Goal: Information Seeking & Learning: Learn about a topic

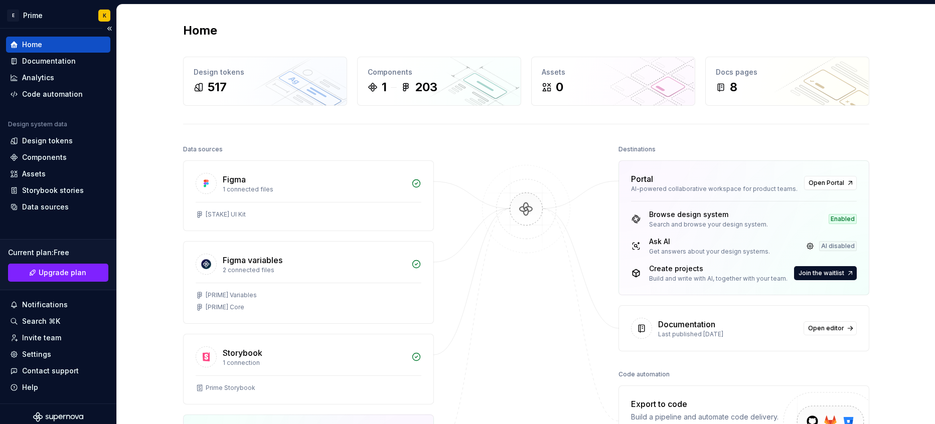
scroll to position [4, 0]
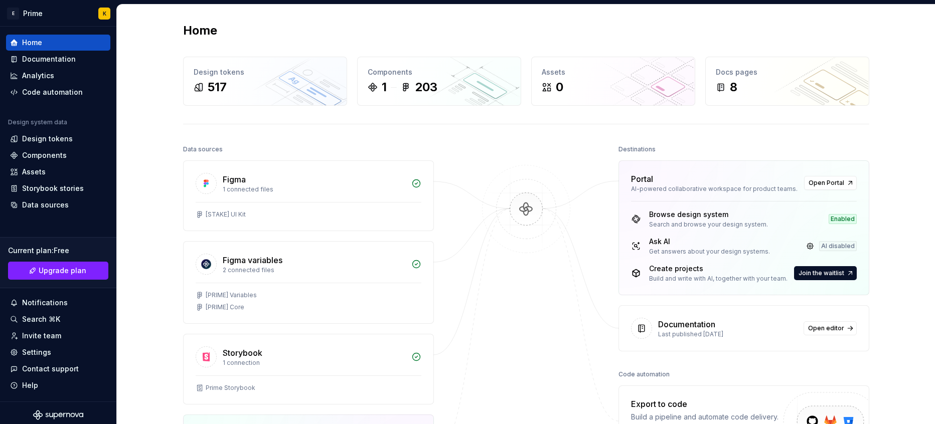
click at [445, 294] on div "Data sources Figma 1 connected files [STAKE] UI Kit Figma variables 2 connected…" at bounding box center [526, 364] width 686 height 445
click at [84, 63] on div "Documentation" at bounding box center [58, 59] width 96 height 10
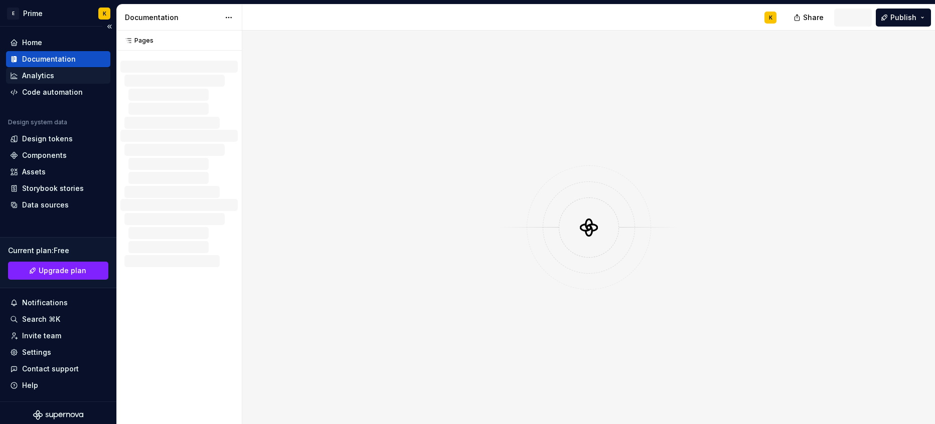
click at [39, 76] on div "Analytics" at bounding box center [38, 76] width 32 height 10
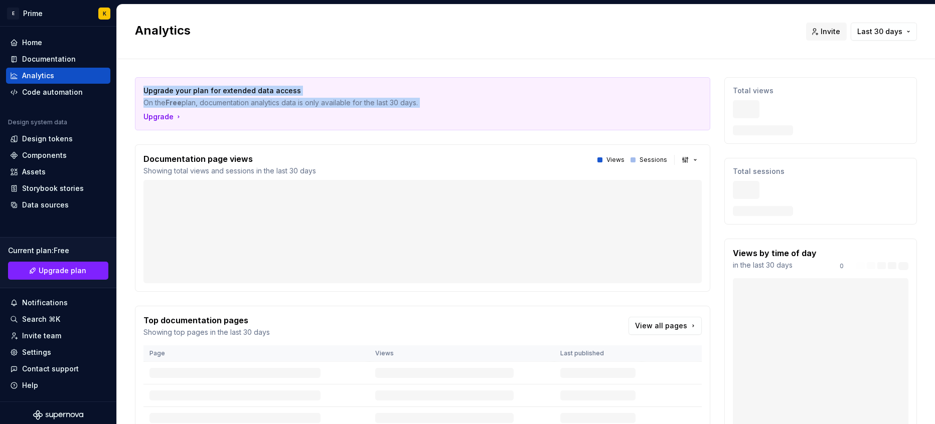
click at [503, 205] on div "Upgrade your plan for extended data access On the Free plan, documentation anal…" at bounding box center [422, 336] width 575 height 518
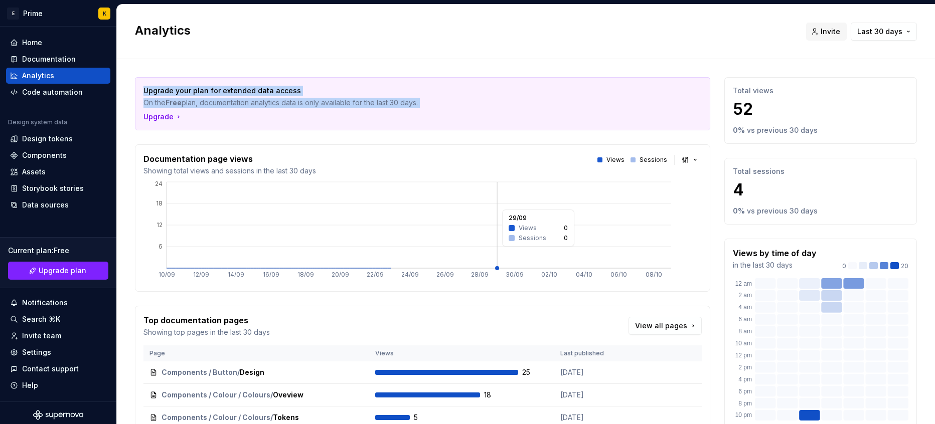
click at [503, 205] on icon "10/09 12/09 14/09 16/09 18/09 20/09 22/09 24/09 26/09 28/09 30/09 02/10 04/10 0…" at bounding box center [418, 231] width 550 height 103
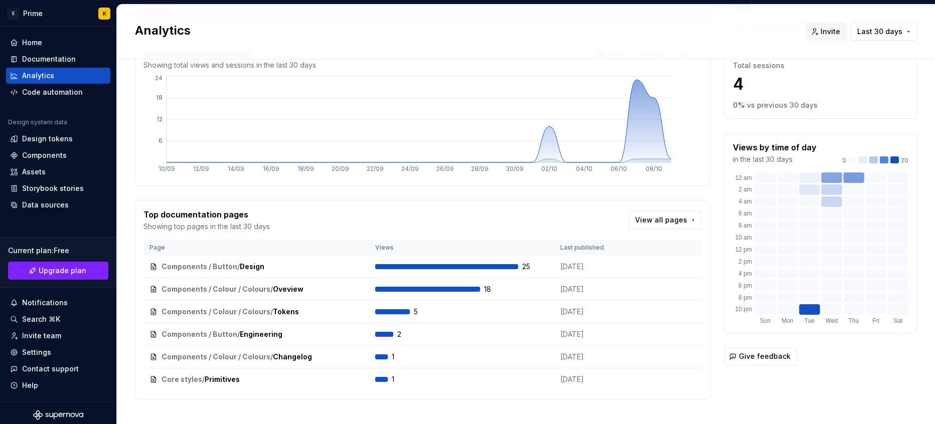
scroll to position [116, 0]
